Goal: Task Accomplishment & Management: Use online tool/utility

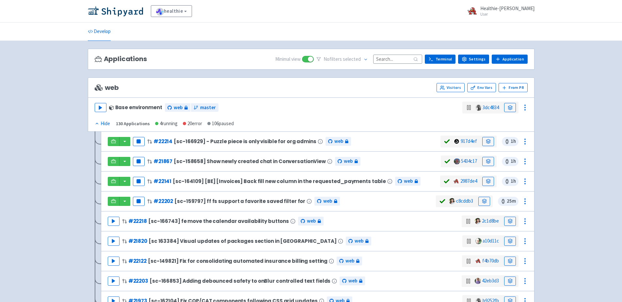
click at [383, 60] on input at bounding box center [397, 59] width 49 height 9
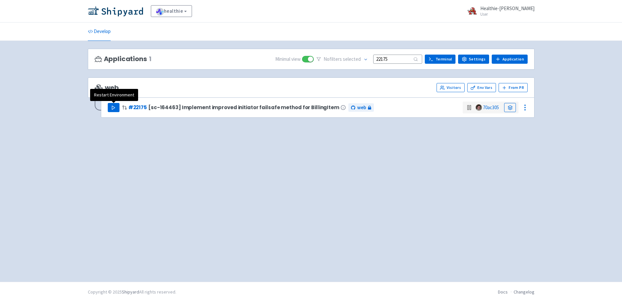
type input "22175"
click at [114, 106] on polygon "button" at bounding box center [113, 108] width 3 height 4
drag, startPoint x: 382, startPoint y: 57, endPoint x: 357, endPoint y: 47, distance: 26.8
click at [359, 51] on div "Applications 1 Minimal view No filter s selected 22175 Terminal Settings Applic…" at bounding box center [311, 59] width 447 height 21
